Goal: Check status: Check status

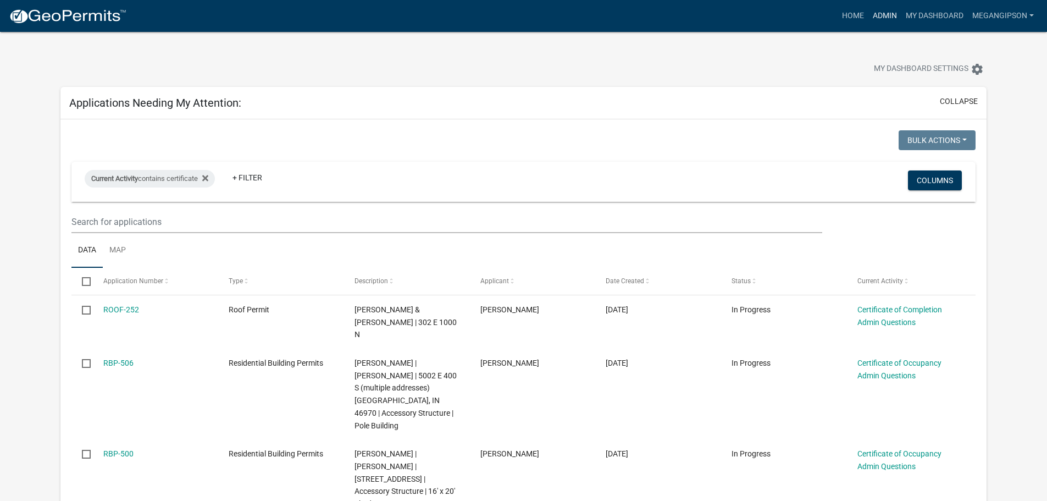
click at [868, 11] on link "Admin" at bounding box center [884, 15] width 33 height 21
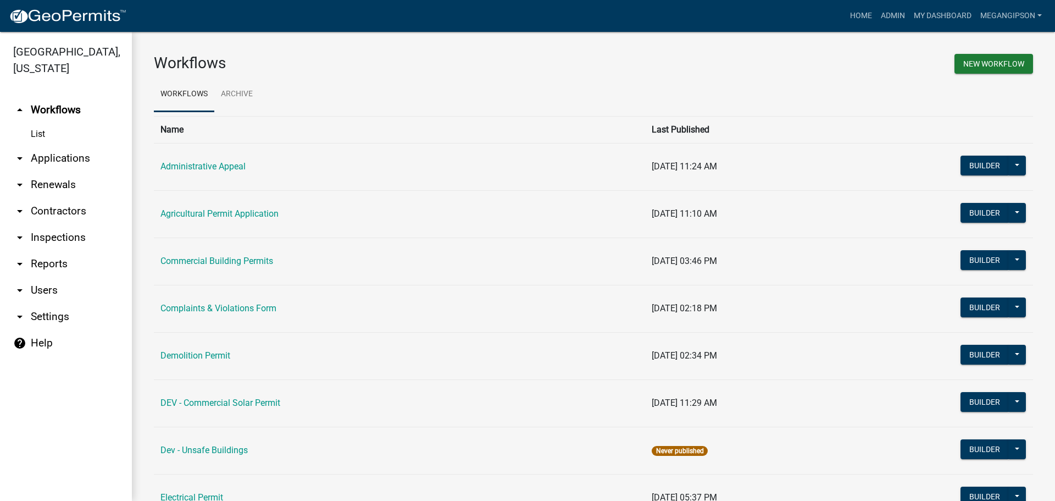
click at [57, 171] on link "arrow_drop_down Applications" at bounding box center [66, 158] width 132 height 26
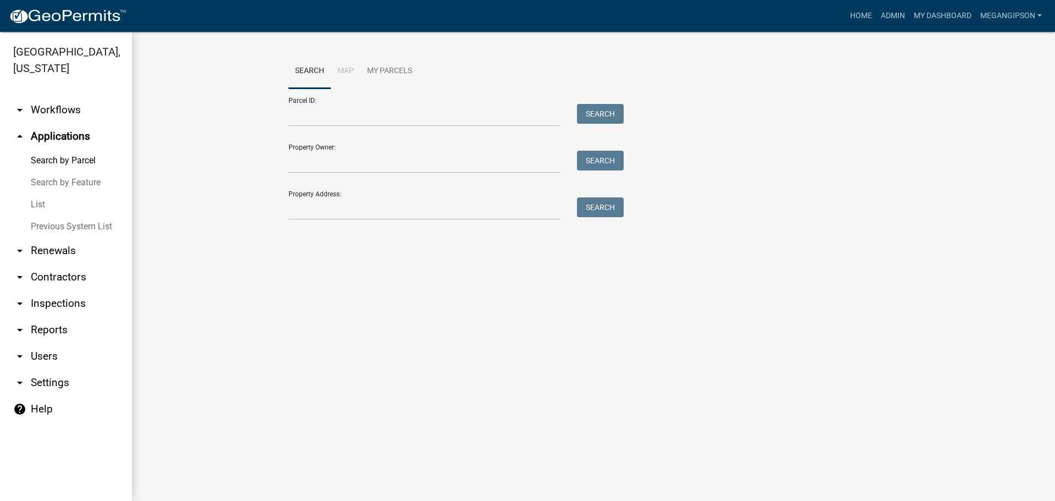
click at [58, 210] on link "List" at bounding box center [66, 204] width 132 height 22
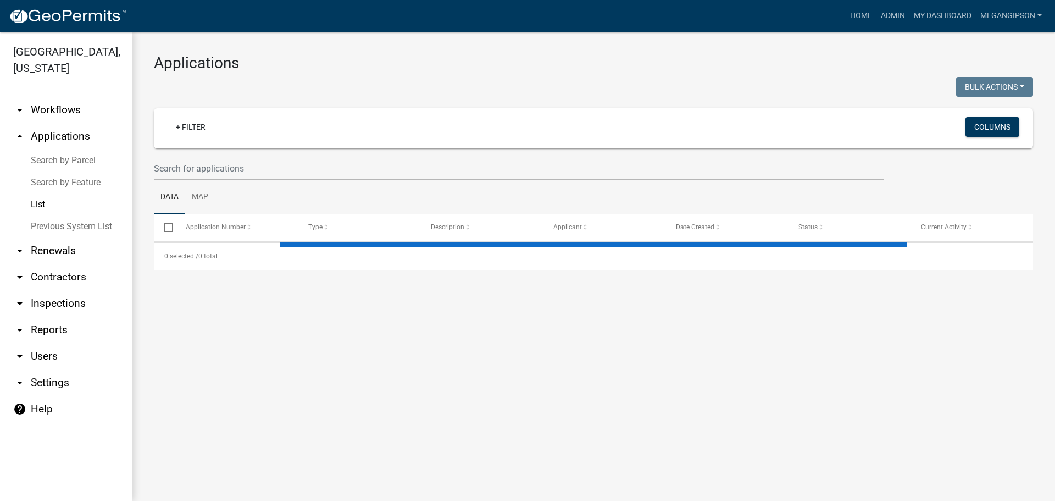
select select "3: 100"
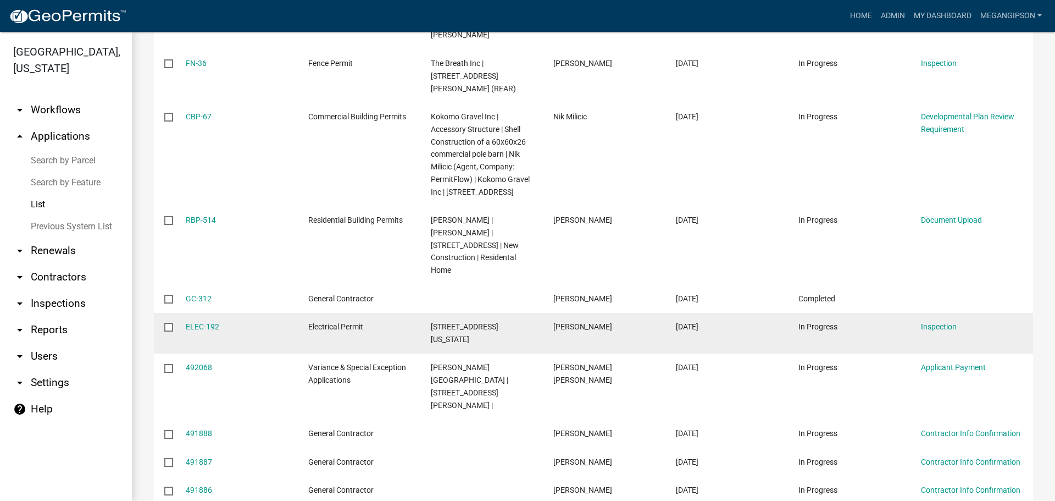
scroll to position [385, 0]
click at [207, 330] on link "ELEC-192" at bounding box center [203, 326] width 34 height 9
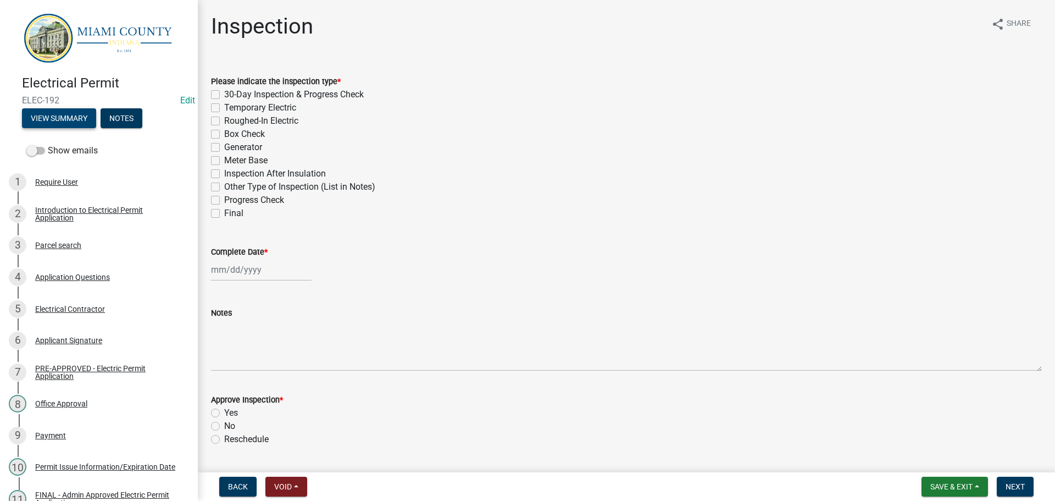
click at [81, 123] on button "View Summary" at bounding box center [59, 118] width 74 height 20
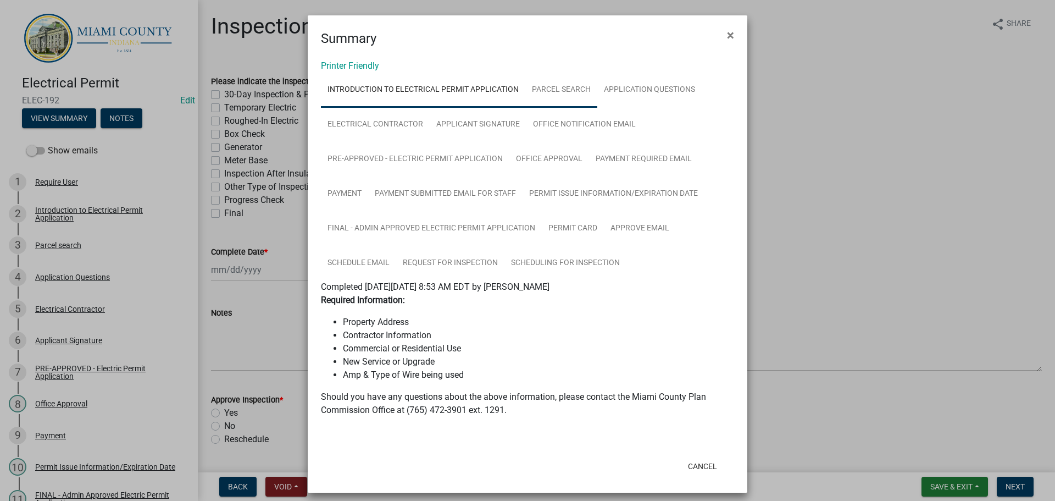
click at [573, 104] on link "Parcel search" at bounding box center [561, 90] width 72 height 35
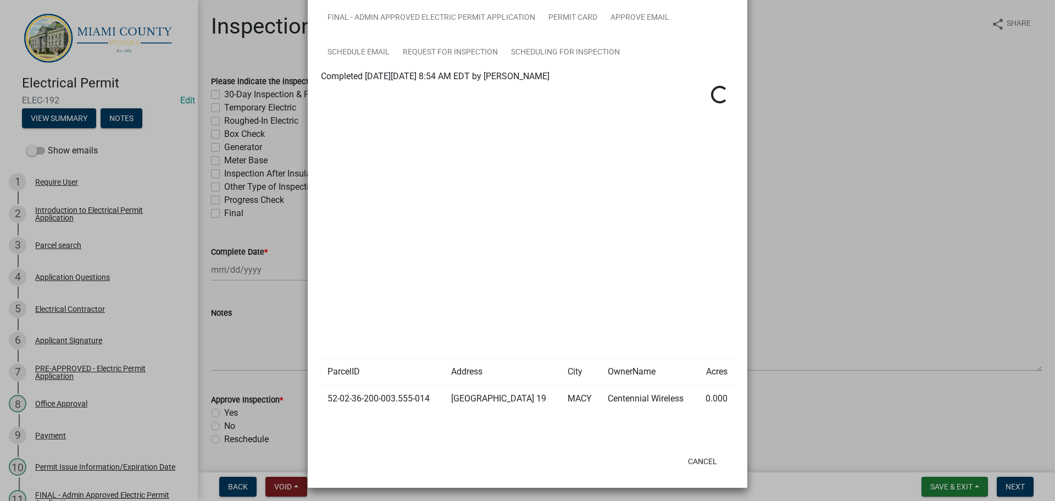
scroll to position [220, 0]
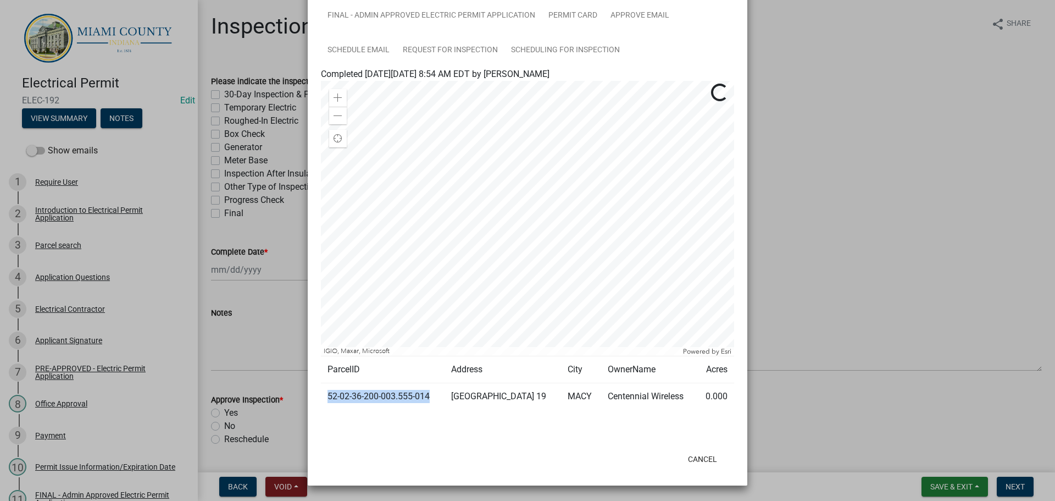
drag, startPoint x: 445, startPoint y: 463, endPoint x: 325, endPoint y: 465, distance: 119.3
click at [325, 410] on td "52-02-36-200-003.555-014" at bounding box center [383, 396] width 124 height 27
copy td "52-02-36-200-003.555-014"
click at [823, 129] on ngb-modal-window "Summary × Printer Friendly Introduction to Electrical Permit Application Parcel…" at bounding box center [527, 250] width 1055 height 501
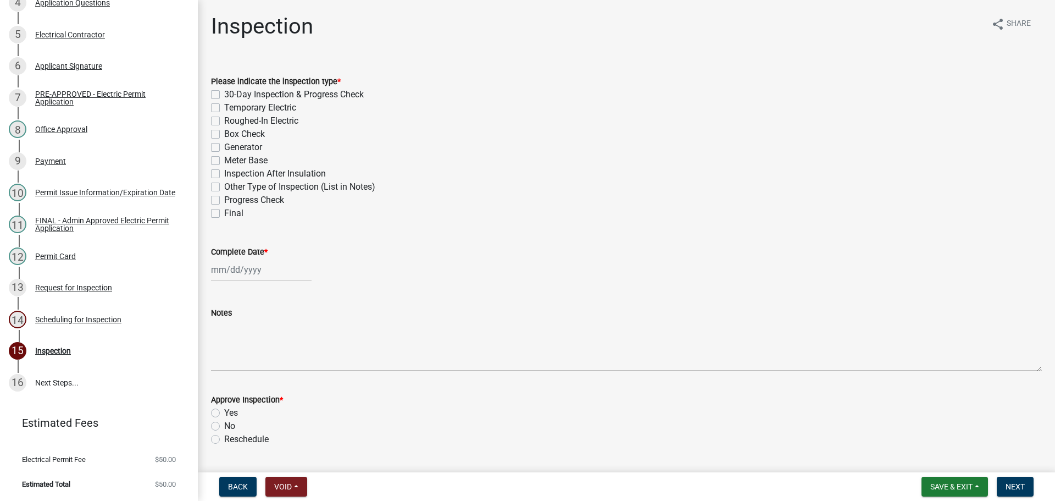
scroll to position [360, 0]
click at [73, 311] on div "14 Scheduling for Inspection" at bounding box center [94, 320] width 171 height 18
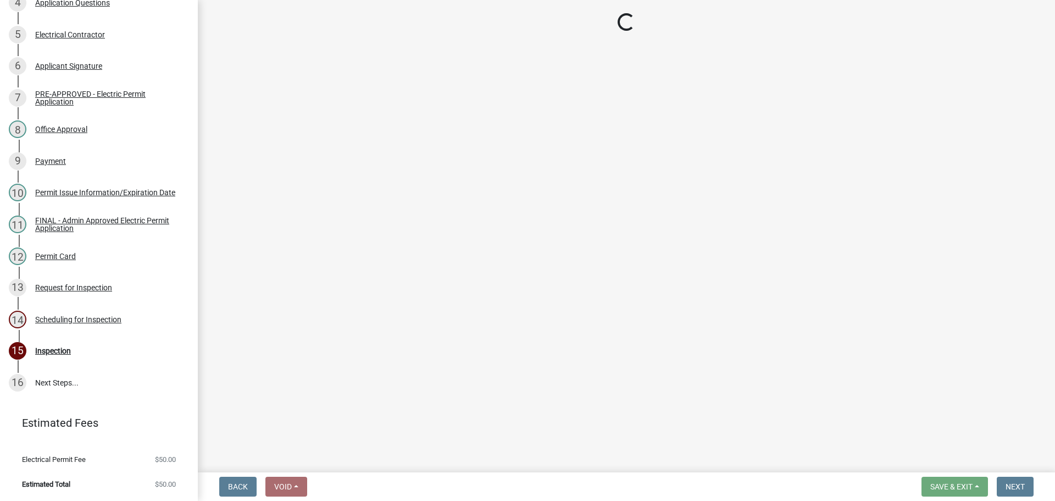
select select "25b75ae6-03c7-4280-9b34-fcf63005d5e5"
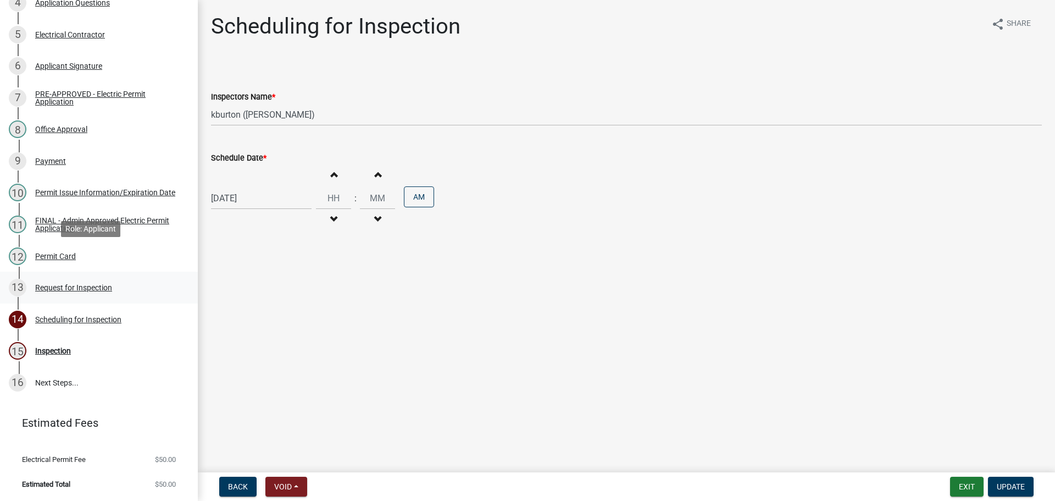
click at [95, 284] on div "Request for Inspection" at bounding box center [73, 288] width 77 height 8
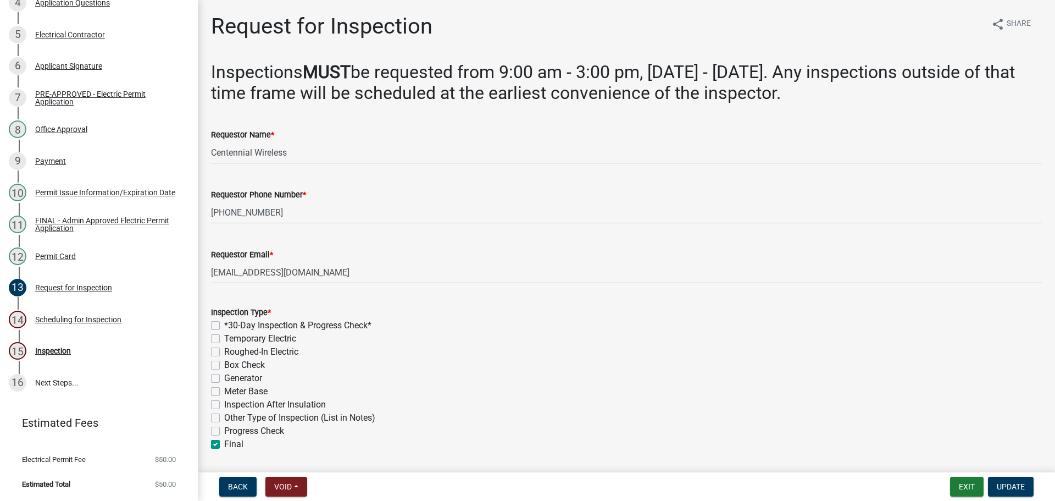
scroll to position [414, 0]
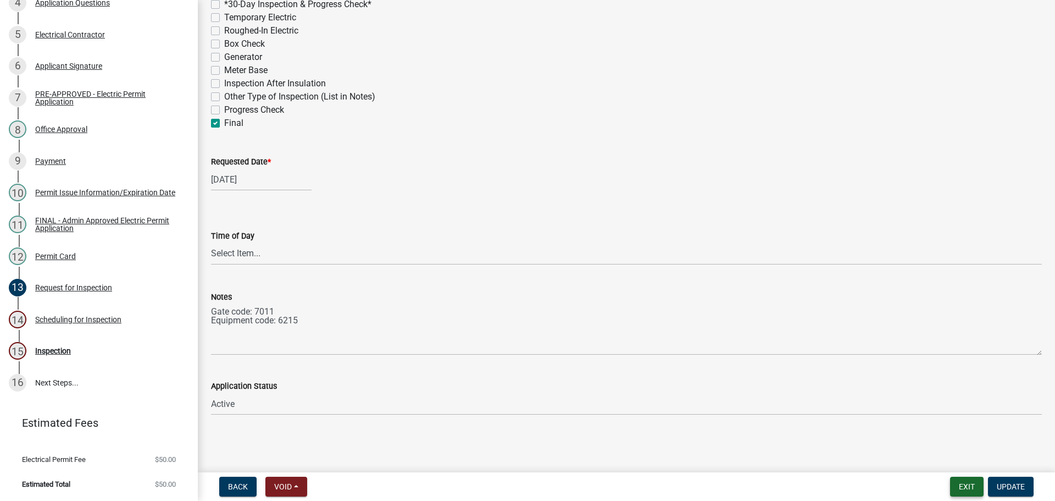
click at [957, 478] on button "Exit" at bounding box center [967, 486] width 34 height 20
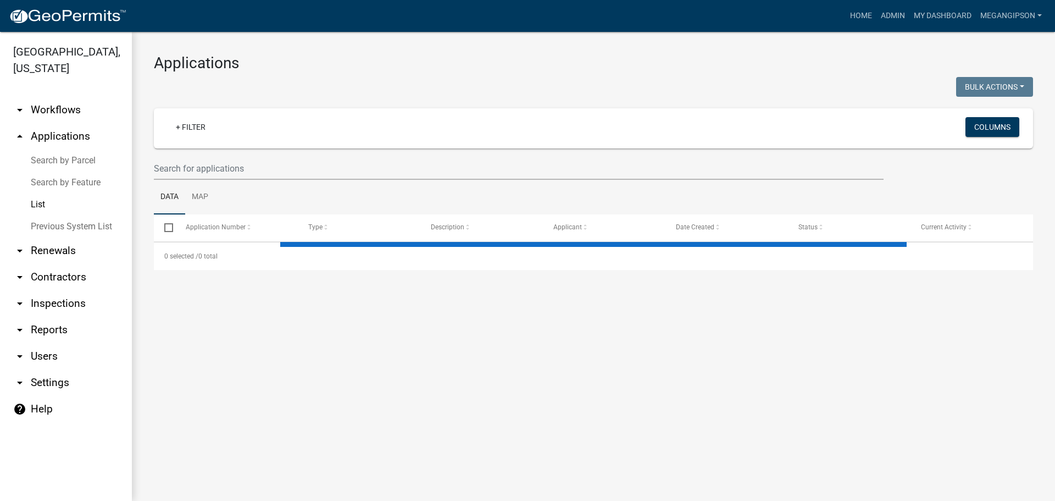
select select "3: 100"
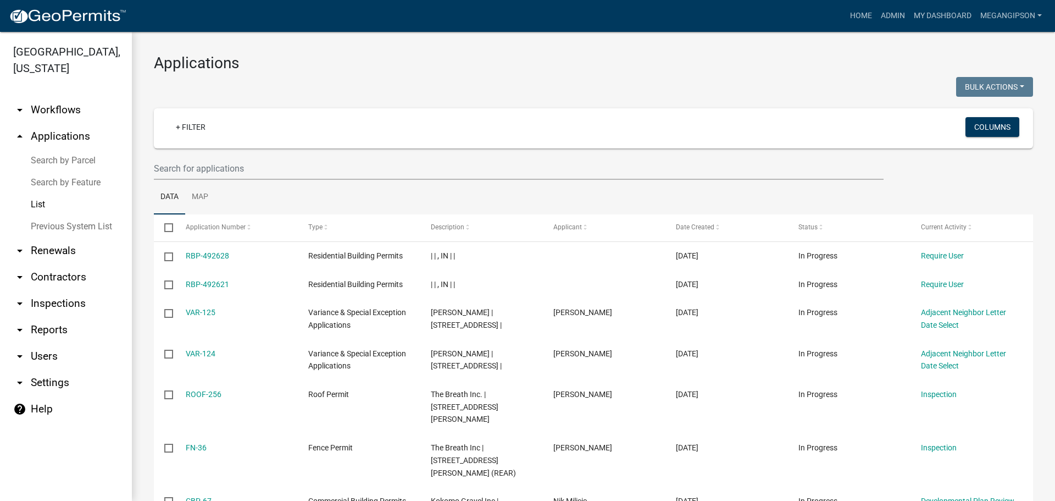
click at [336, 59] on h3 "Applications" at bounding box center [593, 63] width 879 height 19
drag, startPoint x: 372, startPoint y: 59, endPoint x: 413, endPoint y: 101, distance: 58.3
click at [372, 59] on h3 "Applications" at bounding box center [593, 63] width 879 height 19
